Goal: Browse casually: Explore the website without a specific task or goal

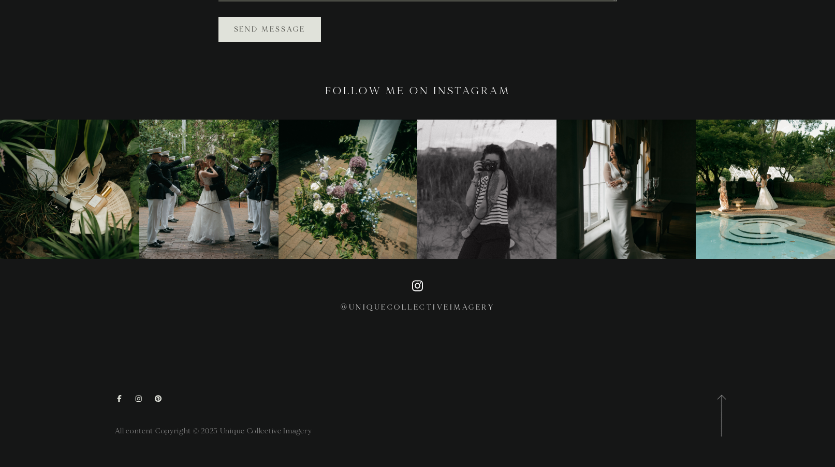
scroll to position [2078, 0]
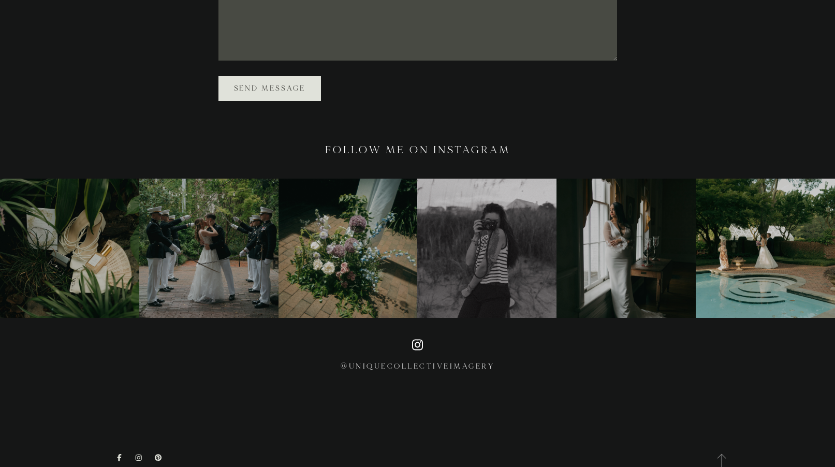
click at [212, 251] on img at bounding box center [208, 248] width 139 height 139
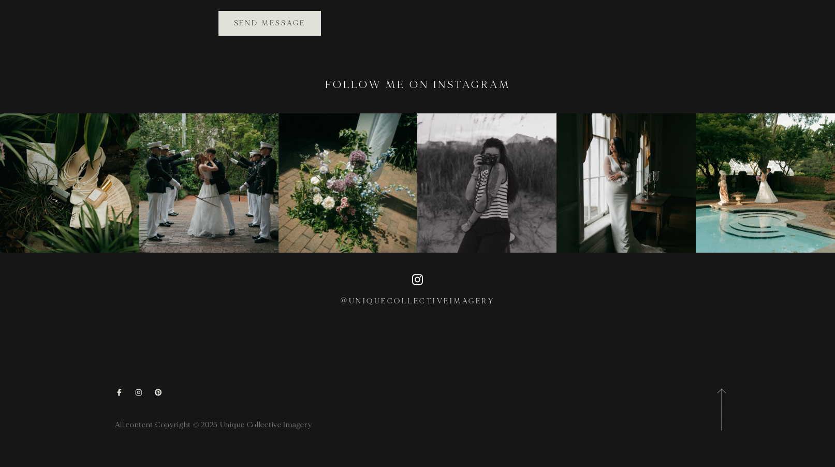
scroll to position [2182, 0]
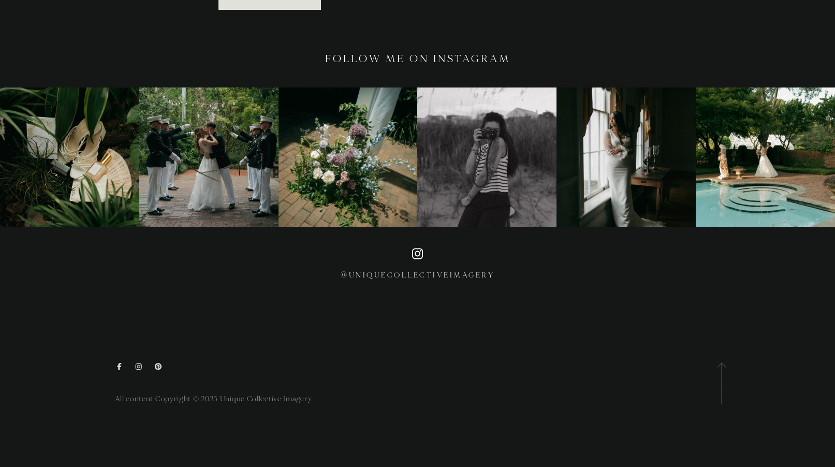
click at [720, 374] on link at bounding box center [722, 384] width 8 height 42
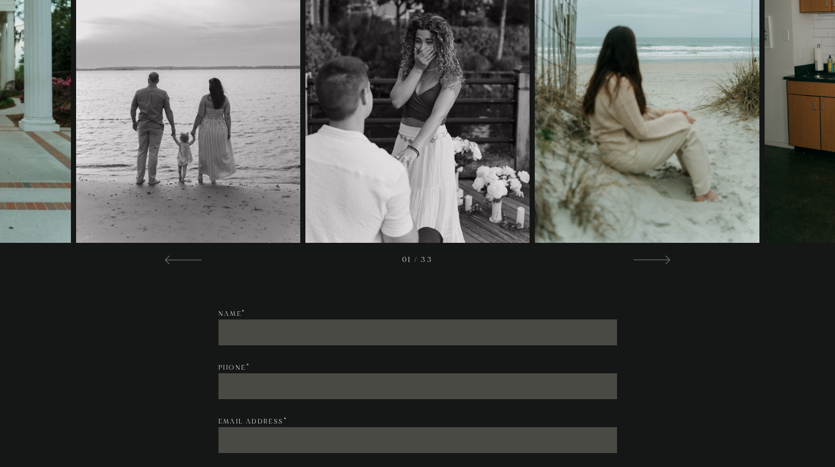
scroll to position [1405, 0]
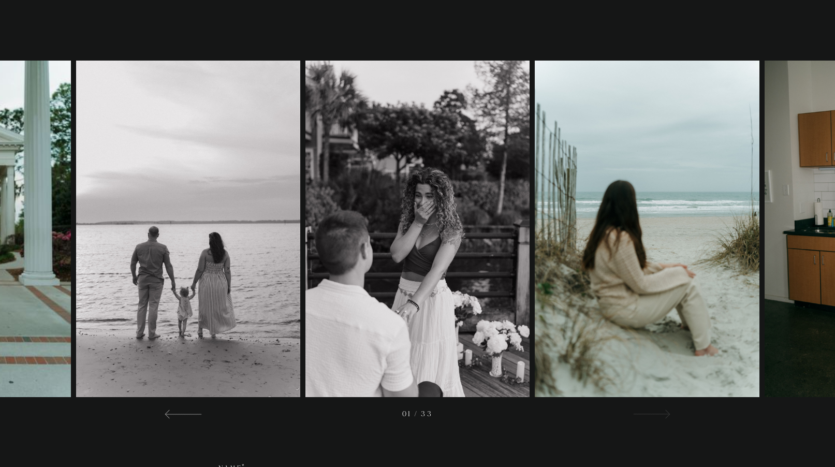
click at [663, 410] on div at bounding box center [651, 414] width 37 height 12
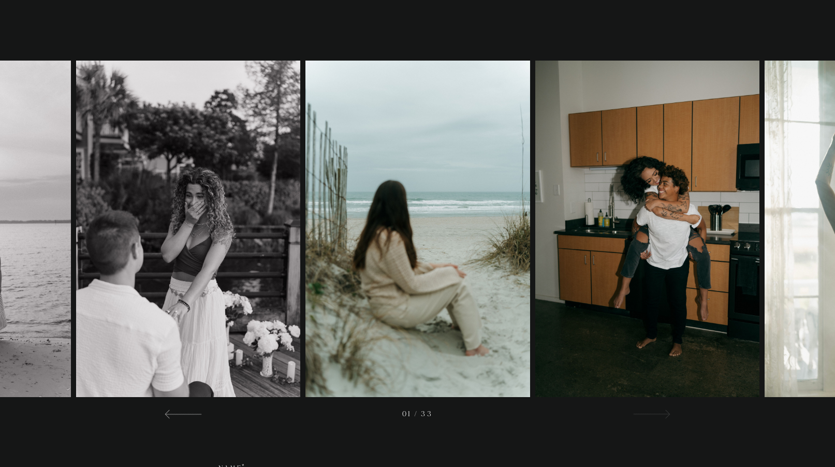
click at [669, 414] on span at bounding box center [666, 414] width 9 height 9
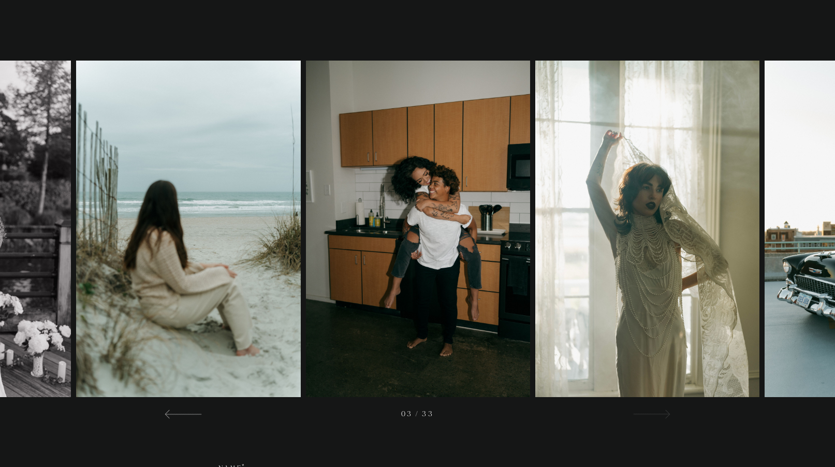
click at [669, 414] on span at bounding box center [666, 414] width 9 height 9
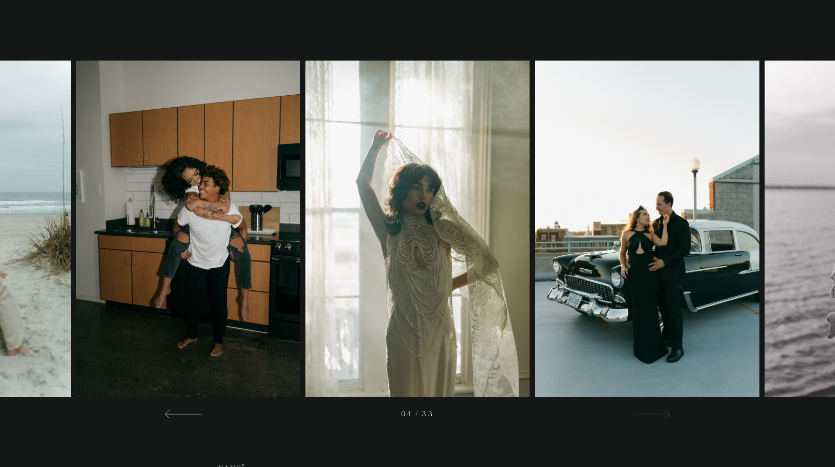
click at [669, 414] on span at bounding box center [666, 414] width 9 height 9
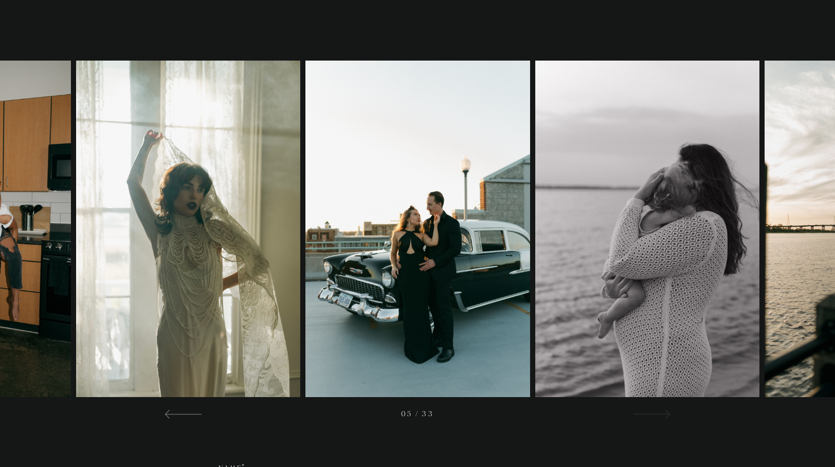
click at [669, 414] on span at bounding box center [666, 414] width 9 height 9
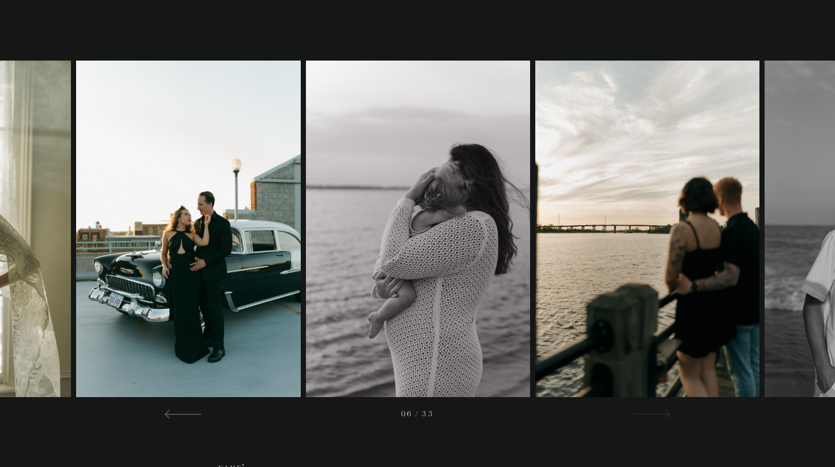
click at [669, 414] on span at bounding box center [666, 414] width 9 height 9
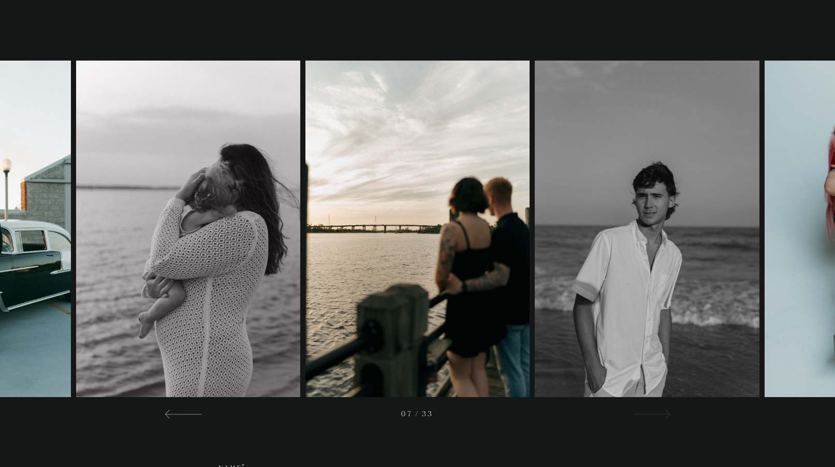
click at [669, 414] on span at bounding box center [666, 414] width 9 height 9
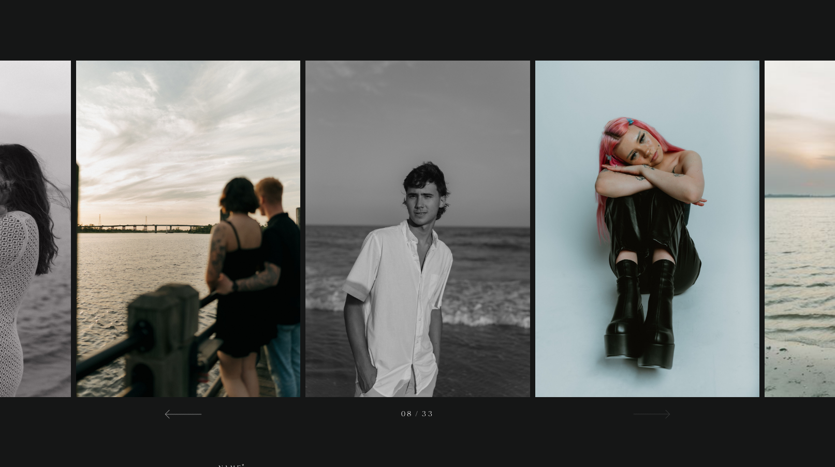
click at [669, 414] on span at bounding box center [666, 414] width 9 height 9
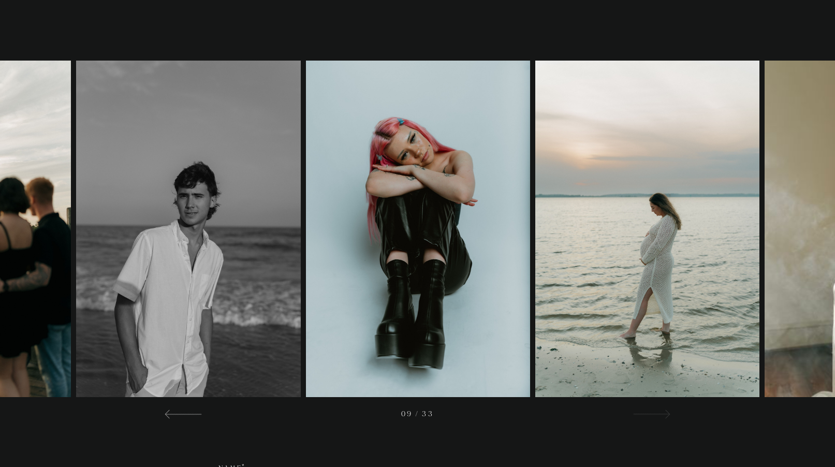
click at [657, 412] on div at bounding box center [651, 414] width 37 height 12
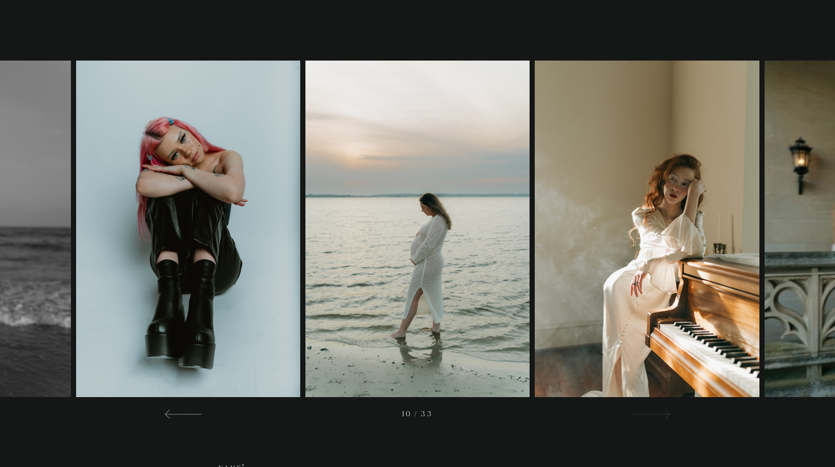
click at [662, 414] on span at bounding box center [666, 414] width 9 height 9
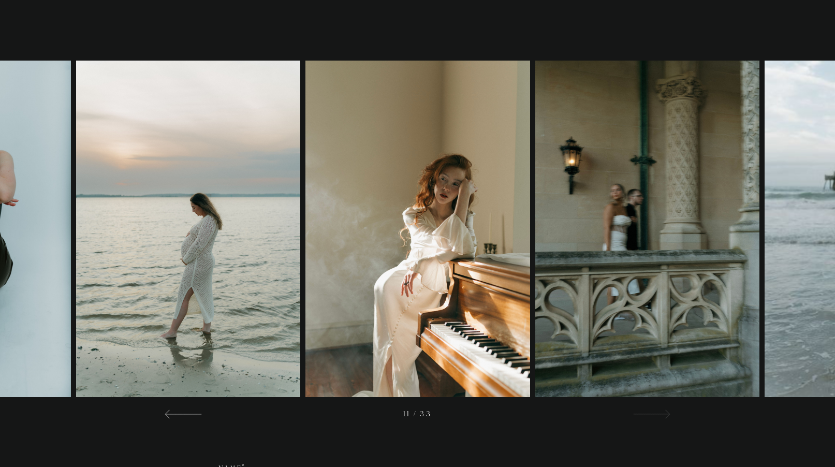
click at [660, 416] on div at bounding box center [651, 414] width 37 height 12
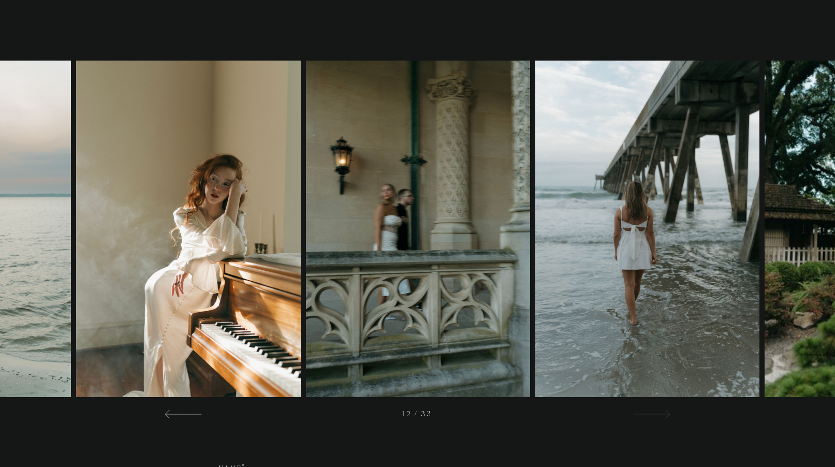
click at [664, 415] on span at bounding box center [666, 414] width 9 height 9
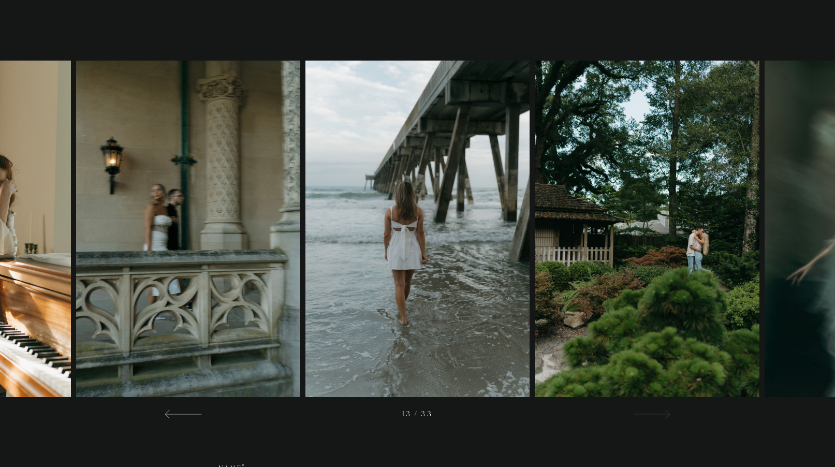
click at [669, 409] on div at bounding box center [651, 414] width 37 height 12
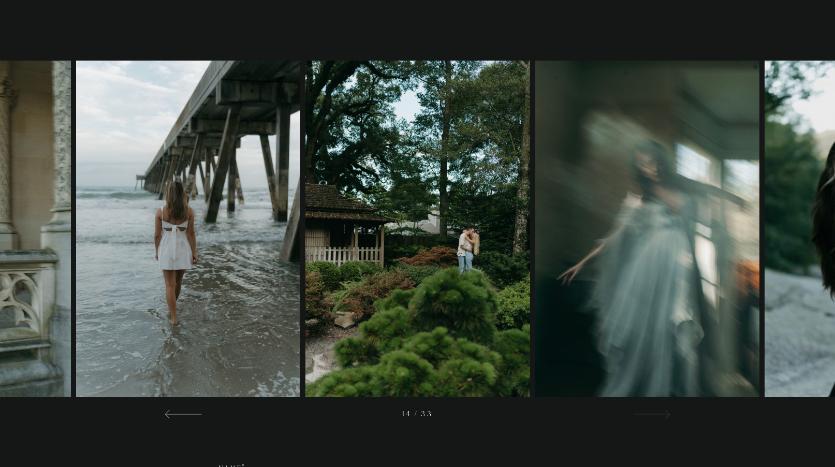
click at [669, 408] on div at bounding box center [651, 414] width 37 height 12
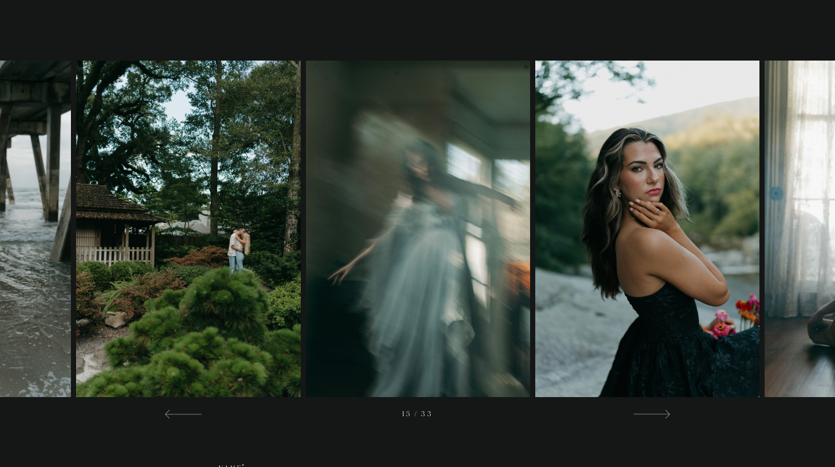
click at [658, 405] on div "15 / 33" at bounding box center [417, 408] width 520 height 23
click at [652, 411] on div at bounding box center [651, 414] width 37 height 12
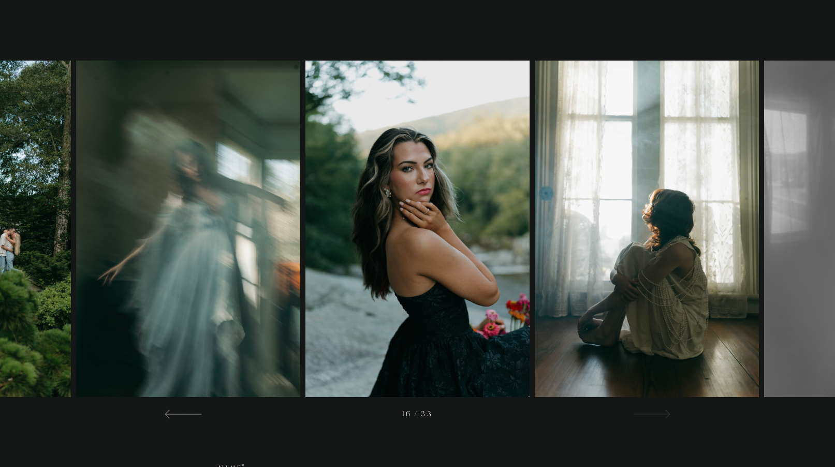
click at [646, 414] on div at bounding box center [651, 414] width 37 height 12
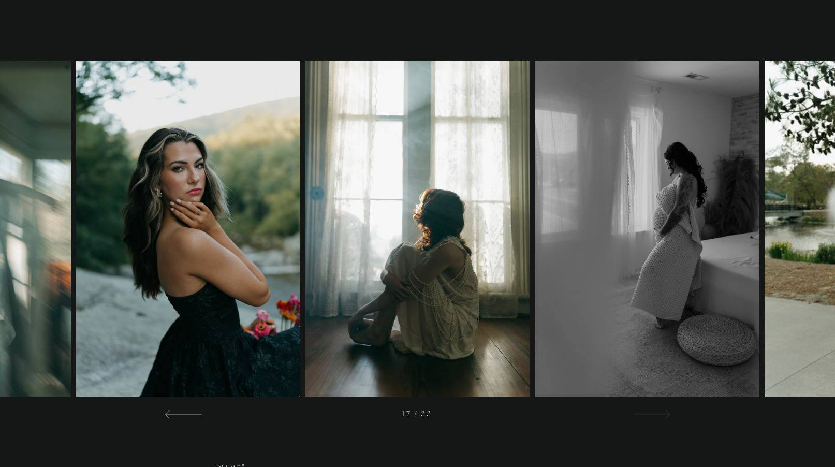
click at [646, 414] on div at bounding box center [651, 414] width 37 height 12
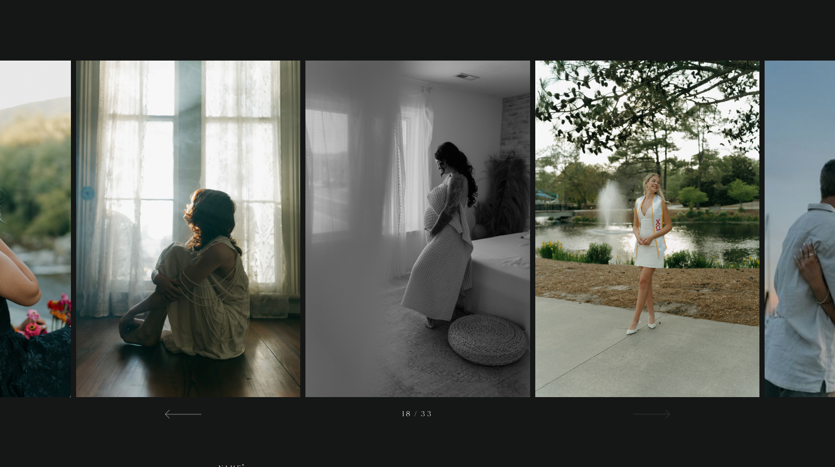
click at [646, 414] on div at bounding box center [651, 414] width 37 height 12
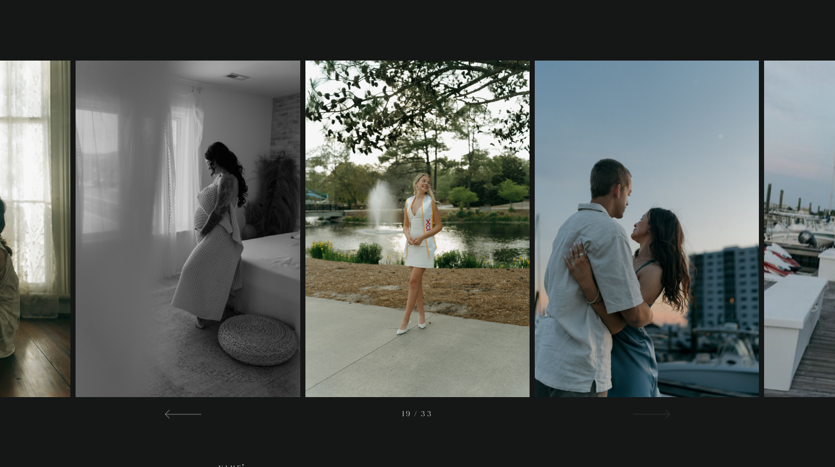
click at [645, 413] on div at bounding box center [651, 414] width 37 height 12
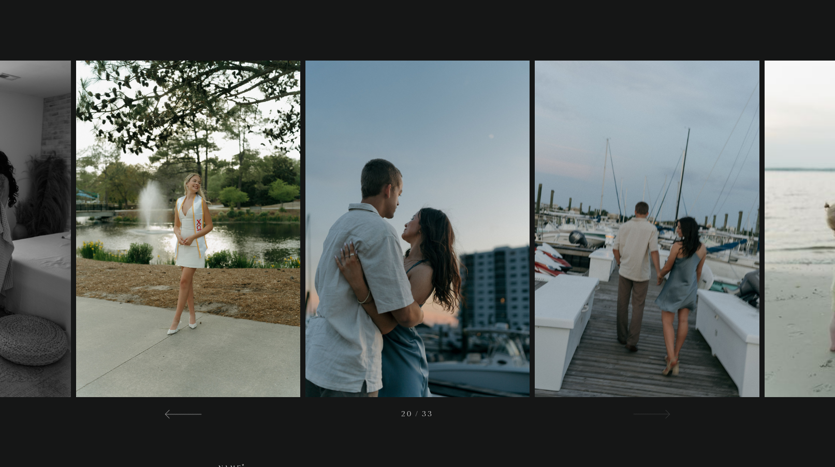
click at [645, 413] on div at bounding box center [651, 414] width 37 height 12
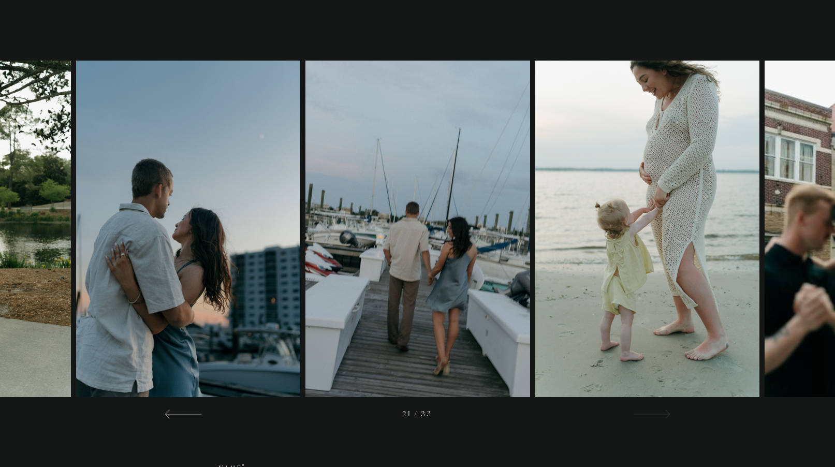
click at [662, 414] on span at bounding box center [666, 414] width 9 height 9
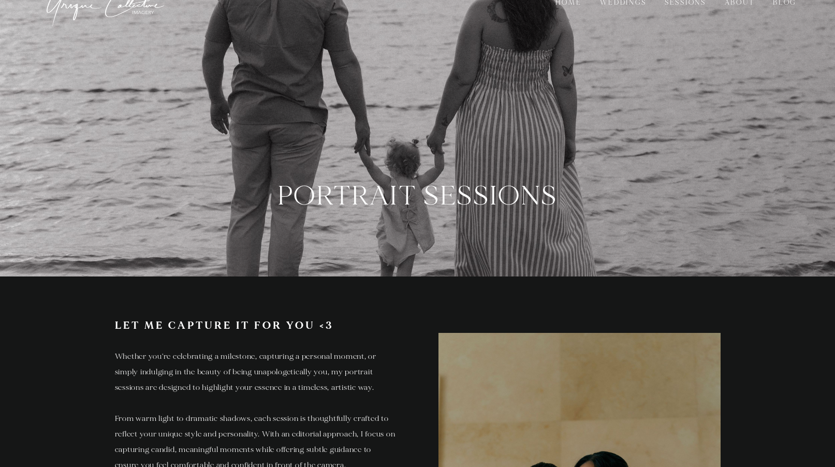
scroll to position [0, 0]
